Goal: Task Accomplishment & Management: Manage account settings

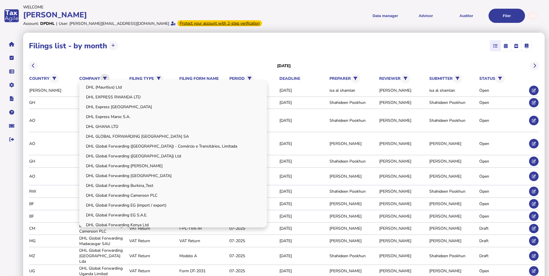
click at [104, 76] on button at bounding box center [105, 79] width 10 height 10
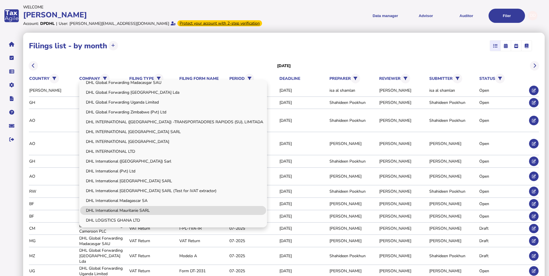
scroll to position [123, 0]
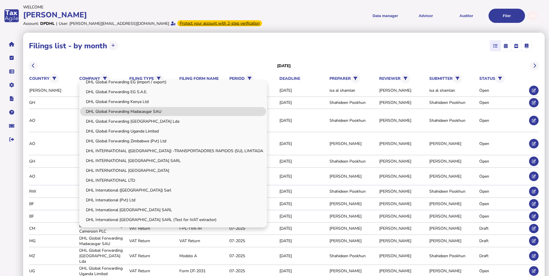
click at [160, 110] on link "DHL Global Forwarding Madacasgar SAU" at bounding box center [173, 111] width 186 height 9
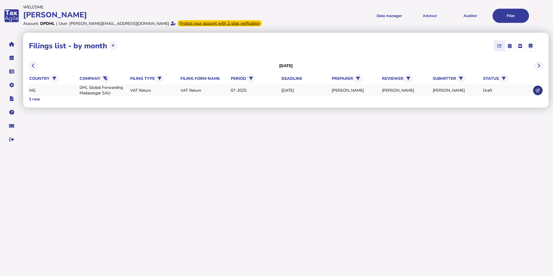
click at [534, 90] on button at bounding box center [538, 91] width 10 height 10
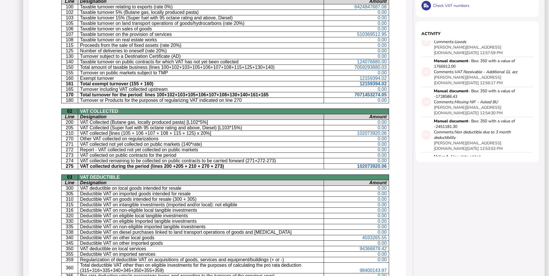
scroll to position [185, 0]
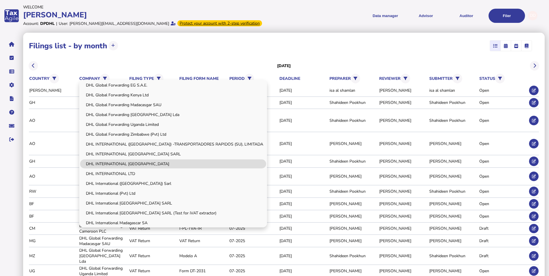
scroll to position [116, 0]
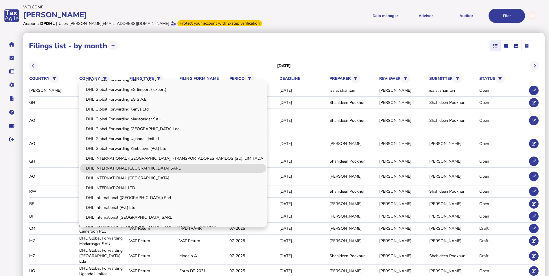
click at [158, 167] on link "DHL INTERNATIONAL [GEOGRAPHIC_DATA] SARL" at bounding box center [173, 168] width 186 height 9
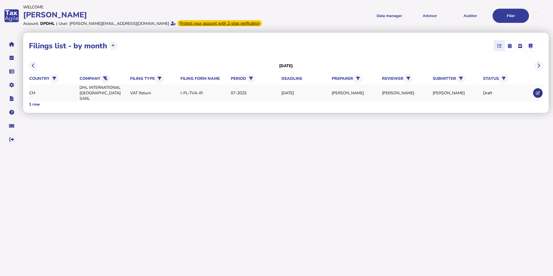
click at [538, 92] on icon at bounding box center [538, 93] width 4 height 4
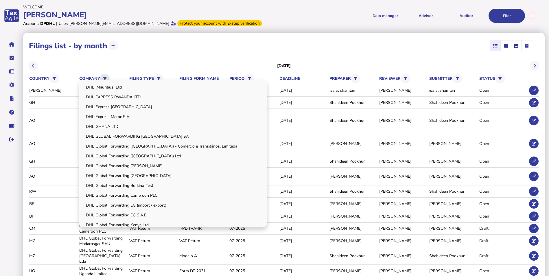
click at [106, 79] on icon at bounding box center [105, 79] width 4 height 4
click at [131, 117] on link "DHL Express Maroc S.A." at bounding box center [173, 116] width 186 height 9
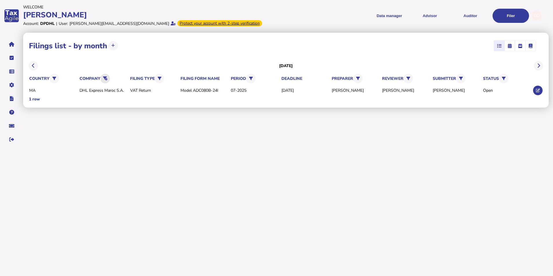
click at [106, 79] on icon at bounding box center [105, 79] width 4 height 4
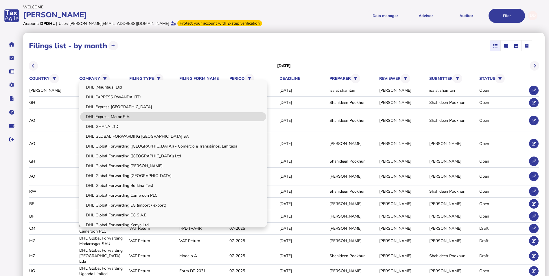
click at [128, 117] on link "DHL Express Maroc S.A." at bounding box center [173, 116] width 186 height 9
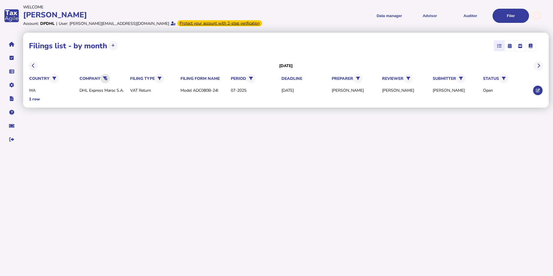
click at [104, 79] on icon at bounding box center [105, 79] width 4 height 4
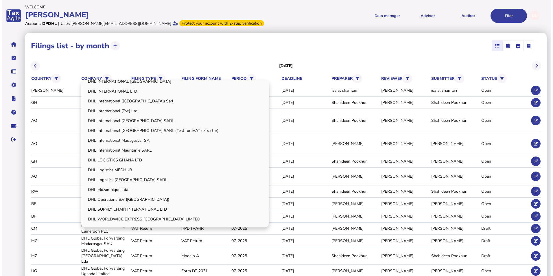
scroll to position [239, 0]
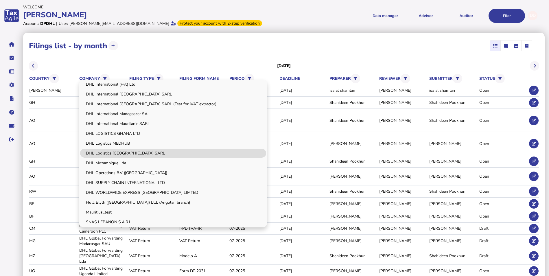
click at [131, 152] on link "DHL Logistics [GEOGRAPHIC_DATA] SARL" at bounding box center [173, 153] width 186 height 9
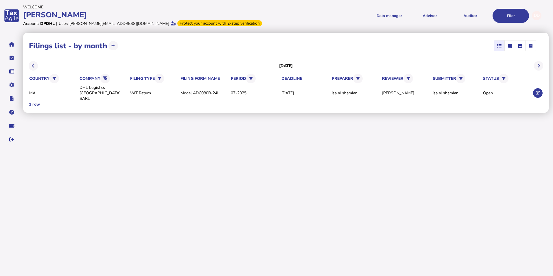
click at [327, 150] on html "**********" at bounding box center [276, 75] width 553 height 150
